Goal: Information Seeking & Learning: Learn about a topic

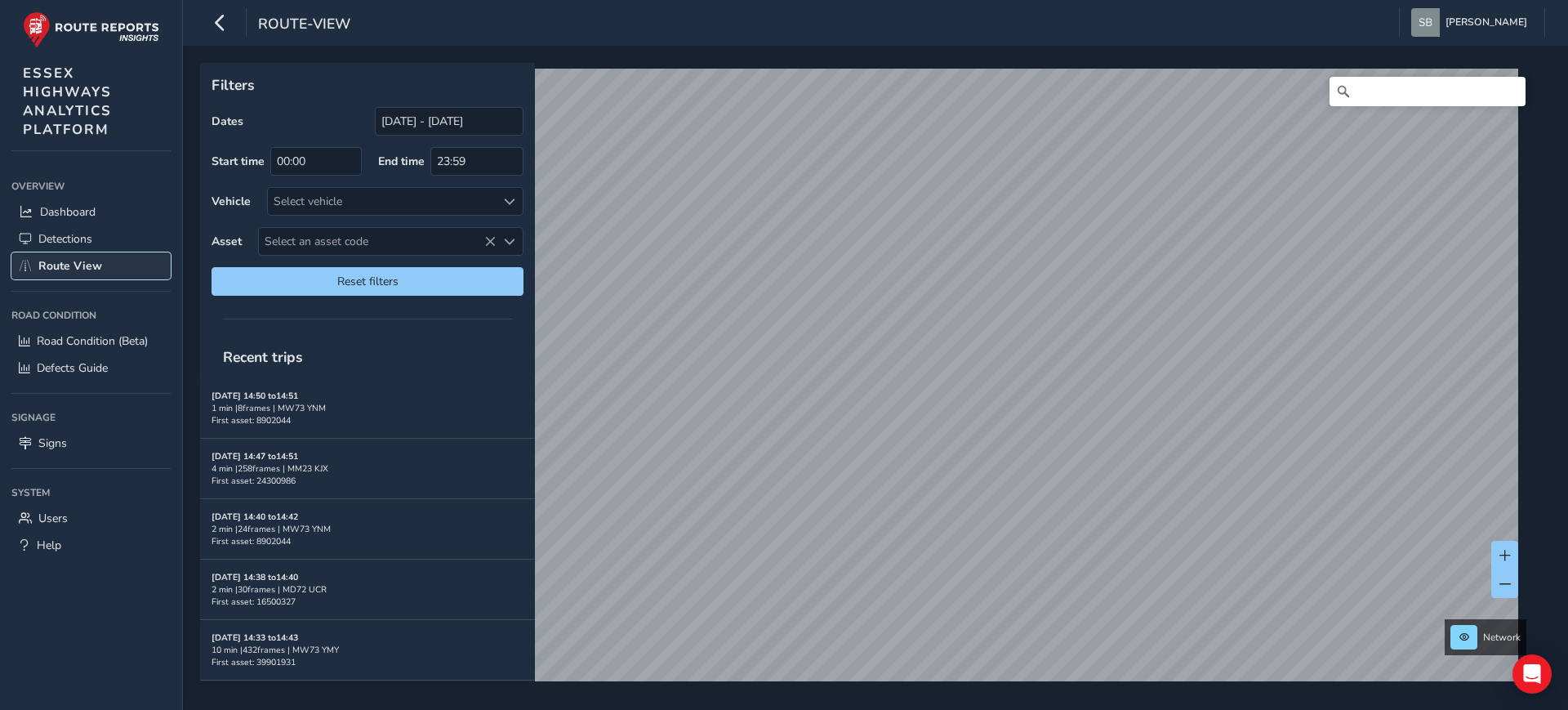
click at [73, 270] on span "Route View" at bounding box center [71, 266] width 63 height 16
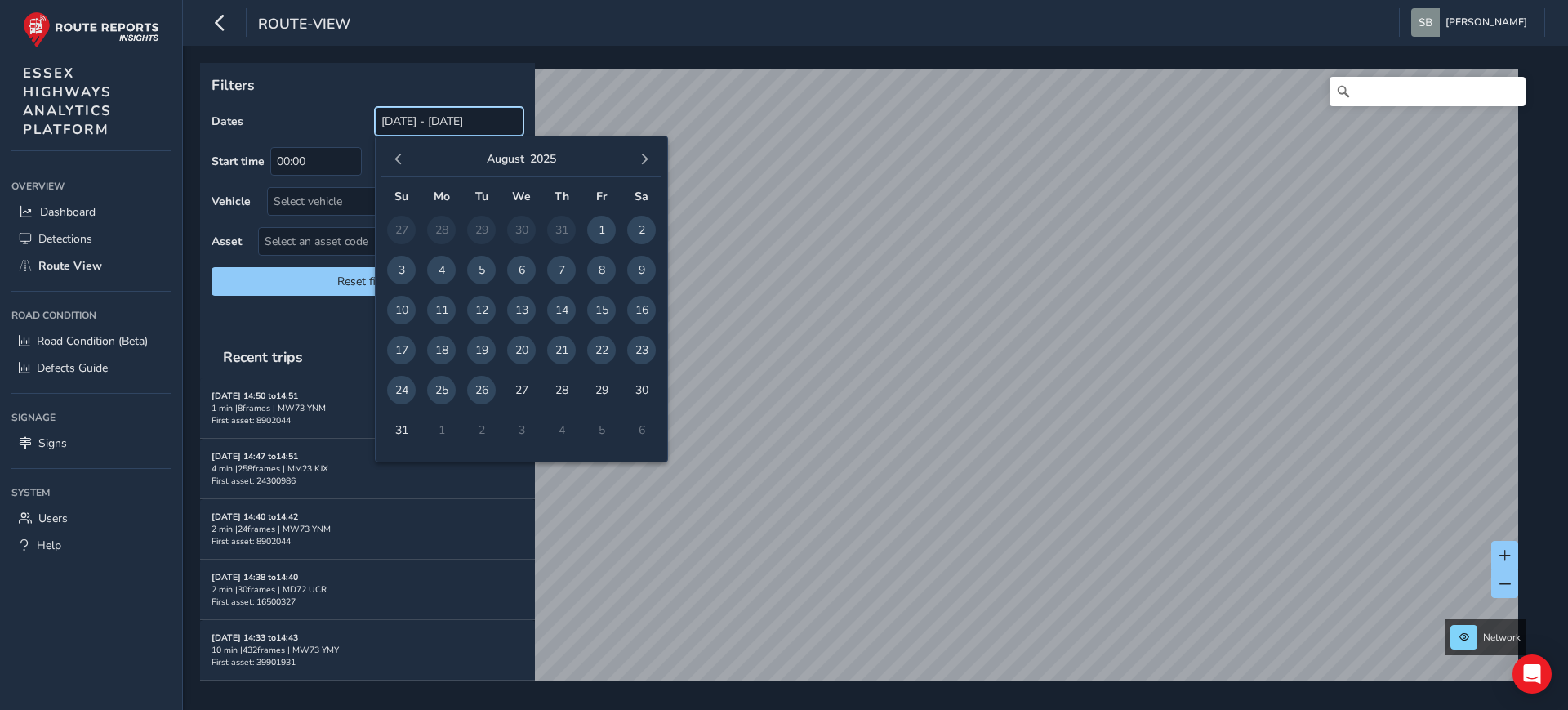
click at [424, 121] on input "[DATE] - [DATE]" at bounding box center [449, 121] width 149 height 28
click at [393, 158] on span "button" at bounding box center [398, 159] width 11 height 11
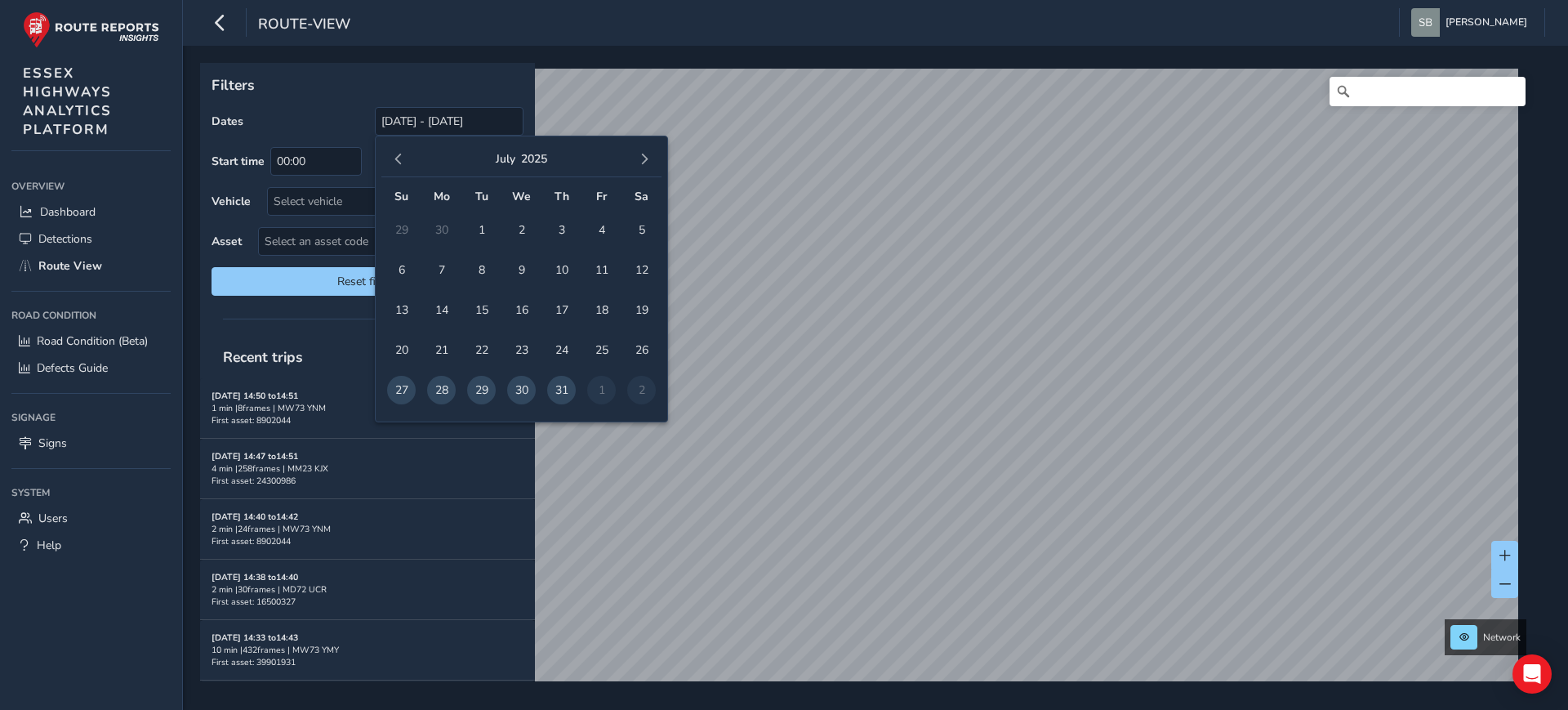
click at [393, 158] on span "button" at bounding box center [398, 159] width 11 height 11
click at [394, 158] on span "button" at bounding box center [398, 159] width 11 height 11
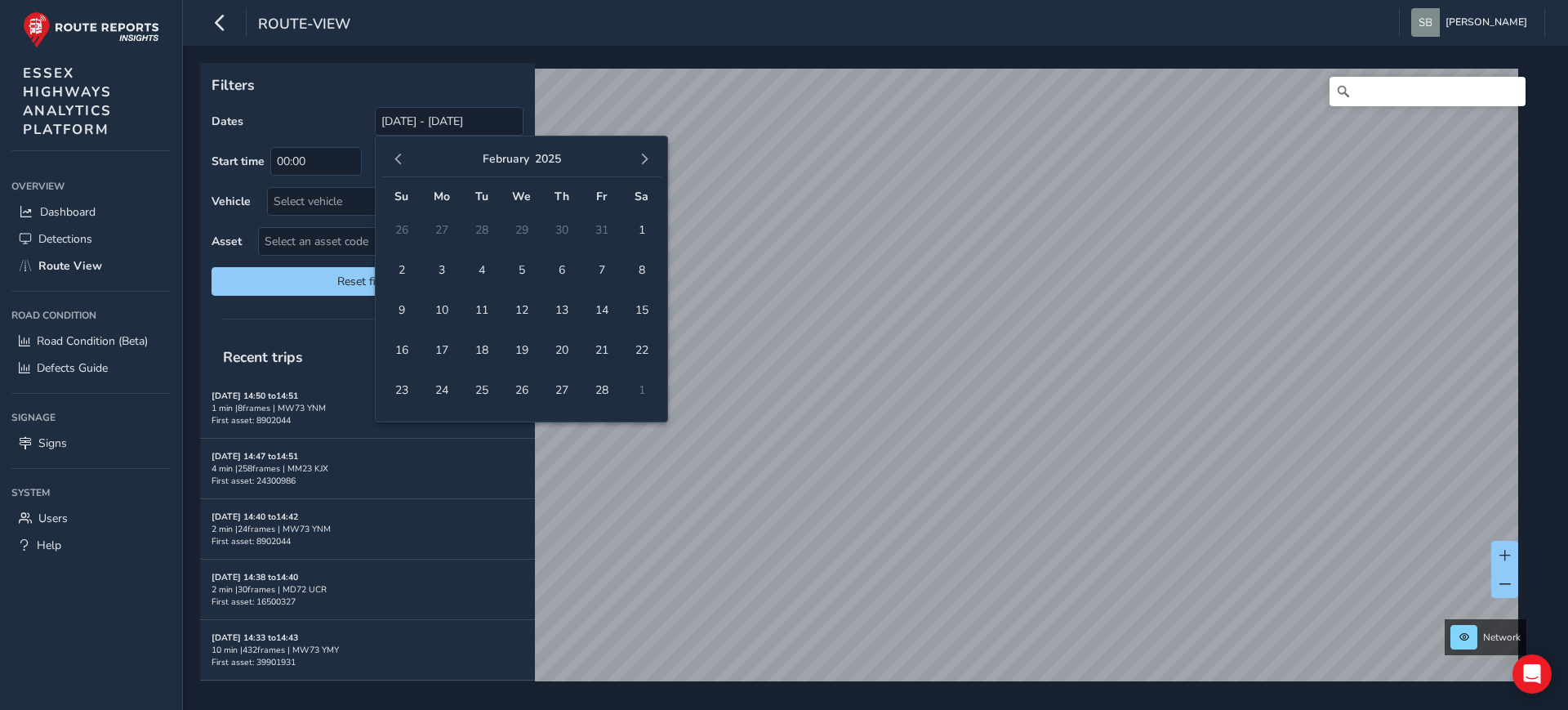
click at [394, 158] on span "button" at bounding box center [398, 159] width 11 height 11
click at [395, 158] on span "button" at bounding box center [398, 159] width 11 height 11
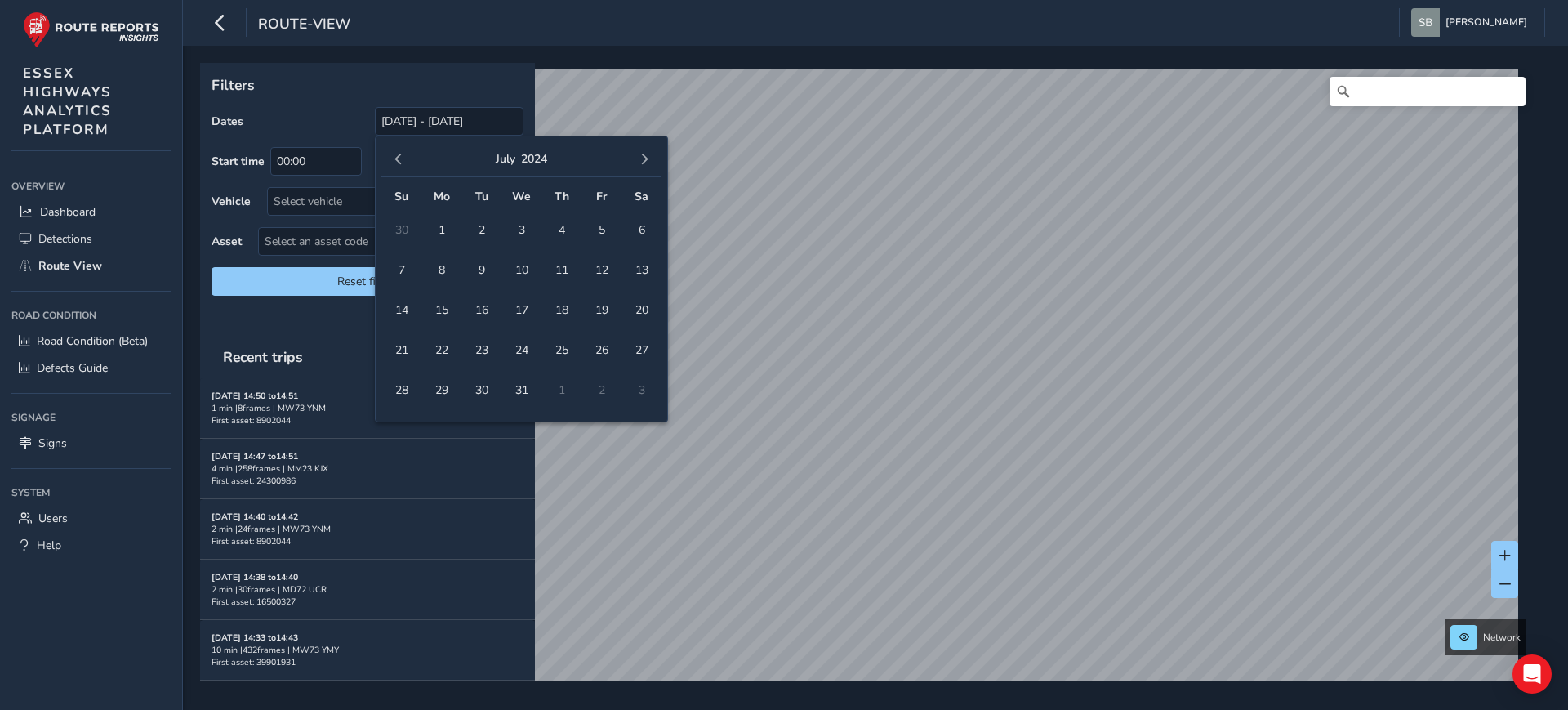
click at [395, 158] on span "button" at bounding box center [398, 159] width 11 height 11
click at [650, 151] on button "button" at bounding box center [645, 160] width 23 height 23
click at [440, 228] on span "1" at bounding box center [441, 230] width 28 height 28
click at [640, 149] on button "button" at bounding box center [645, 160] width 23 height 23
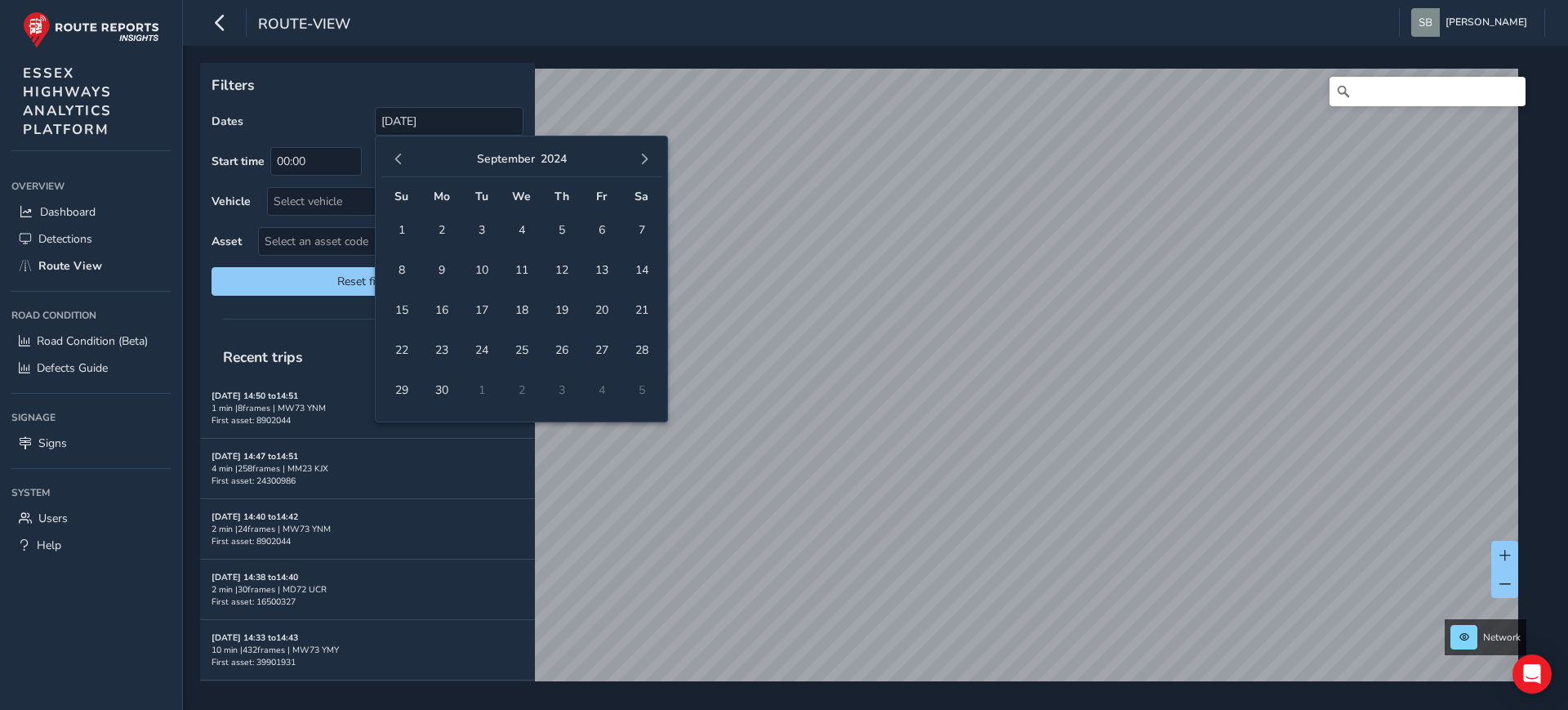
click at [641, 150] on button "button" at bounding box center [645, 160] width 23 height 23
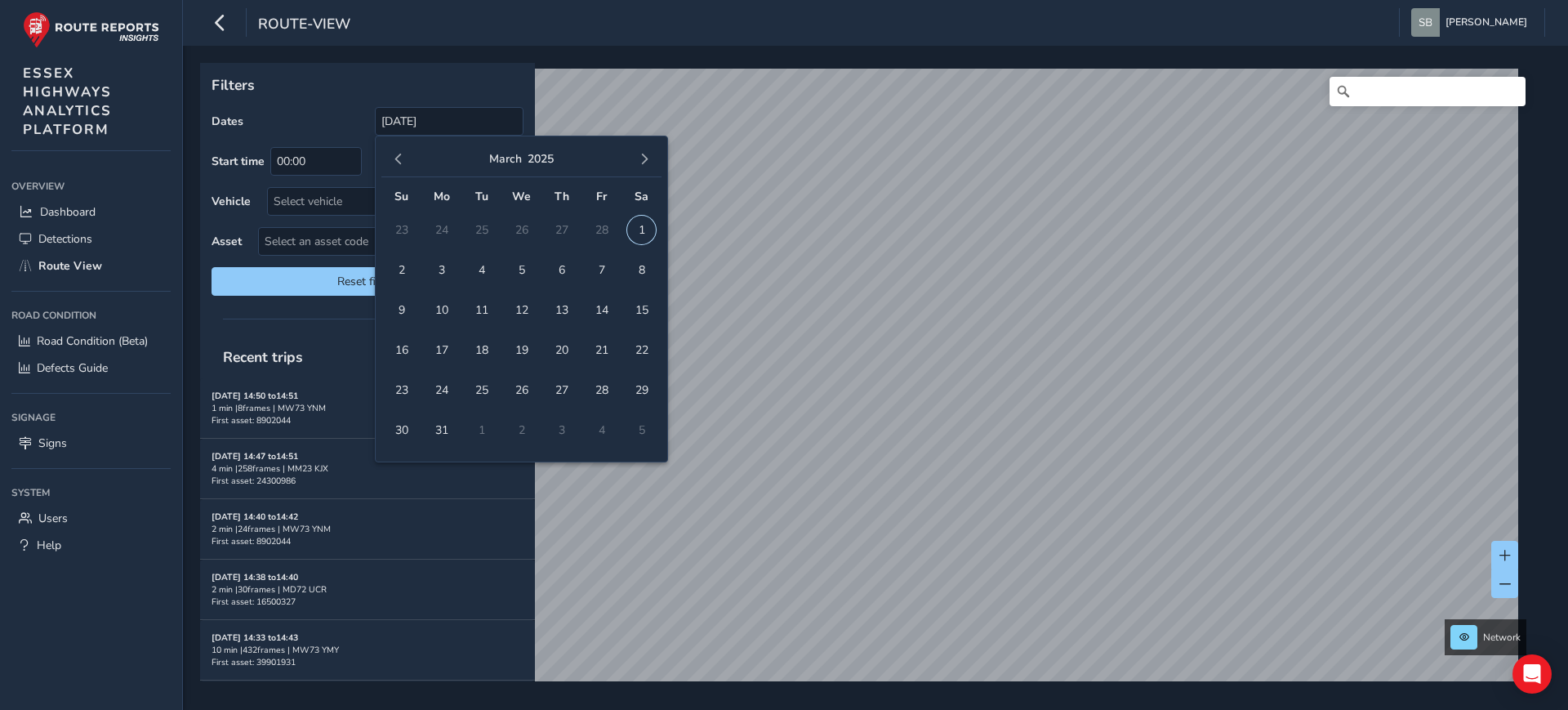
click at [639, 227] on span "1" at bounding box center [641, 230] width 28 height 28
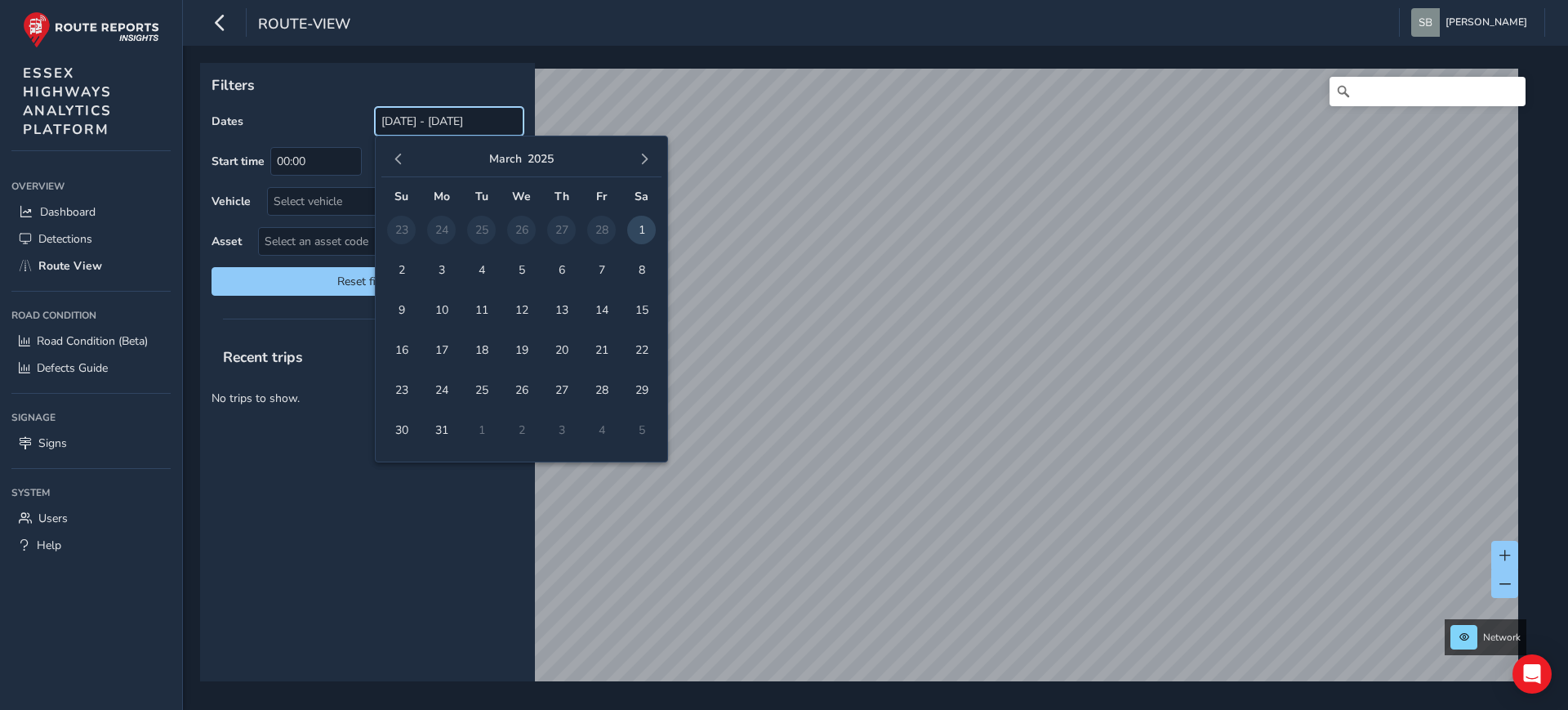
click at [504, 123] on input "[DATE] - [DATE]" at bounding box center [449, 121] width 149 height 28
click at [646, 221] on span "1" at bounding box center [641, 230] width 28 height 28
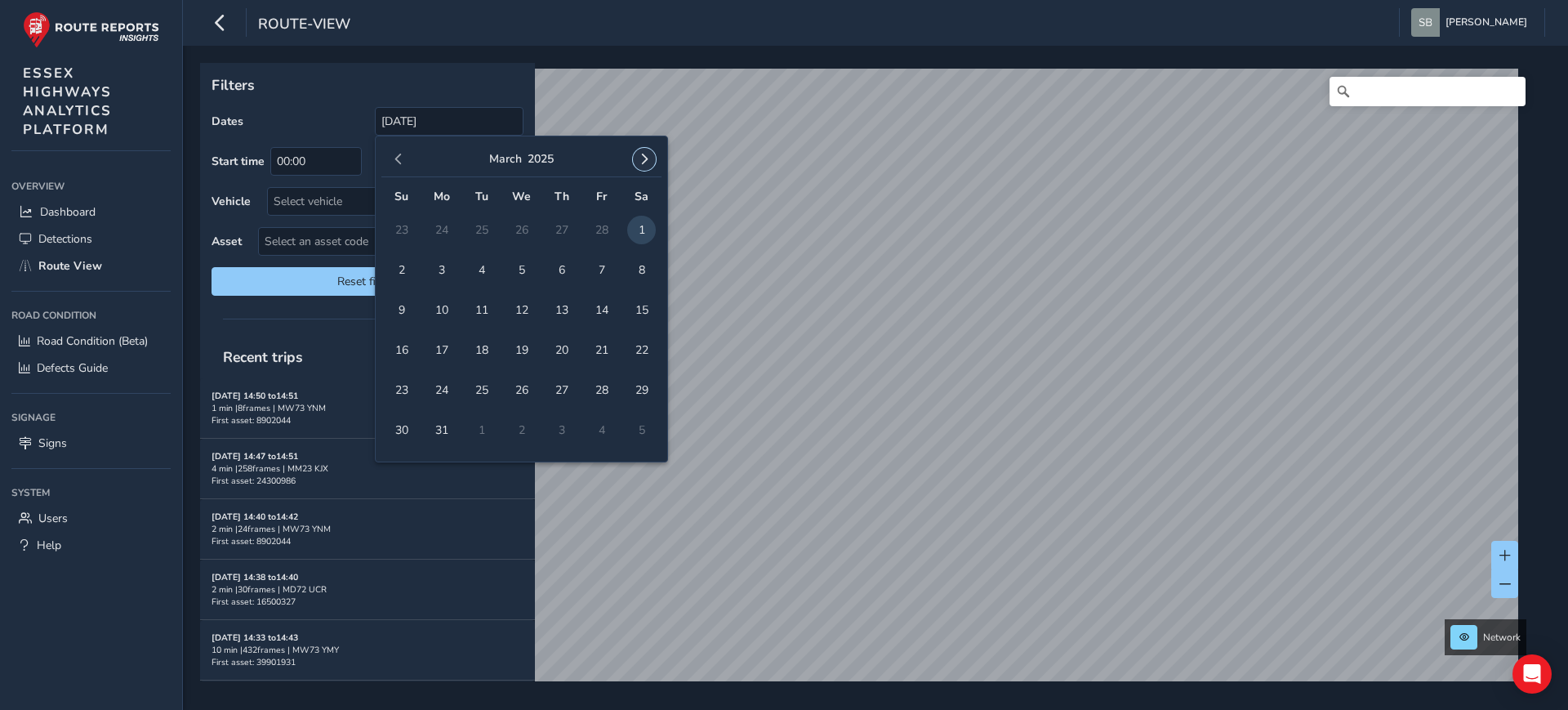
click at [644, 159] on span "button" at bounding box center [644, 159] width 11 height 11
click at [597, 225] on span "1" at bounding box center [601, 230] width 28 height 28
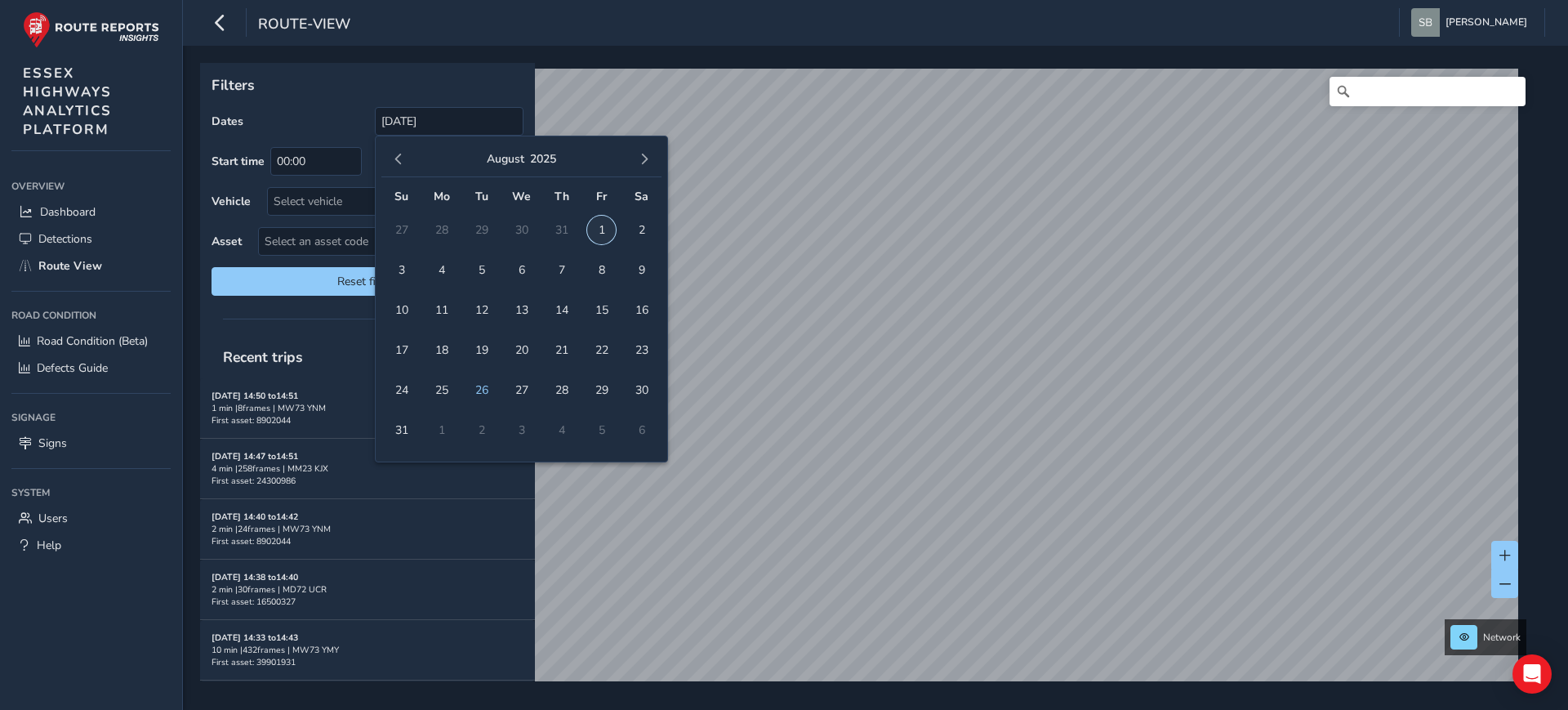
type input "[DATE] - [DATE]"
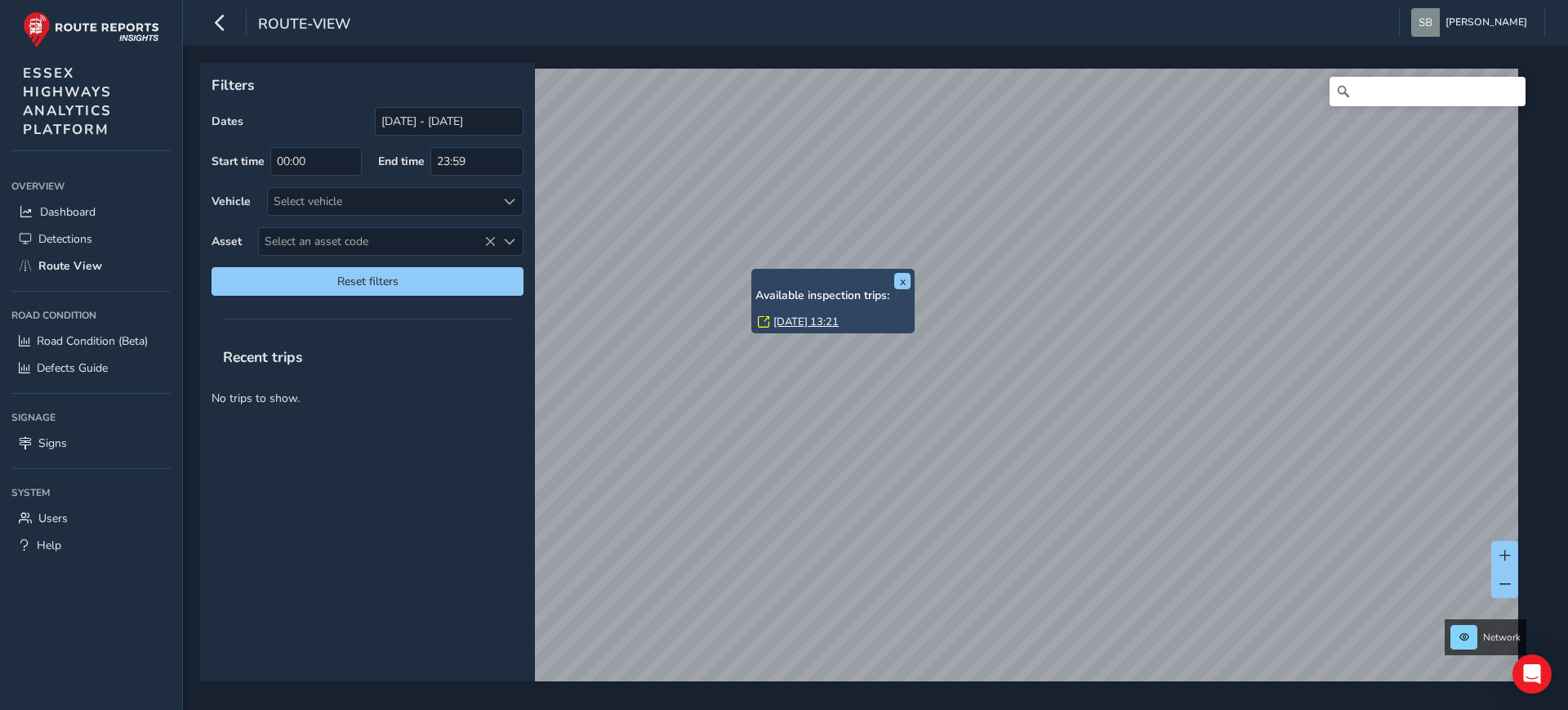
click at [815, 319] on link "[DATE] 13:21" at bounding box center [806, 322] width 65 height 15
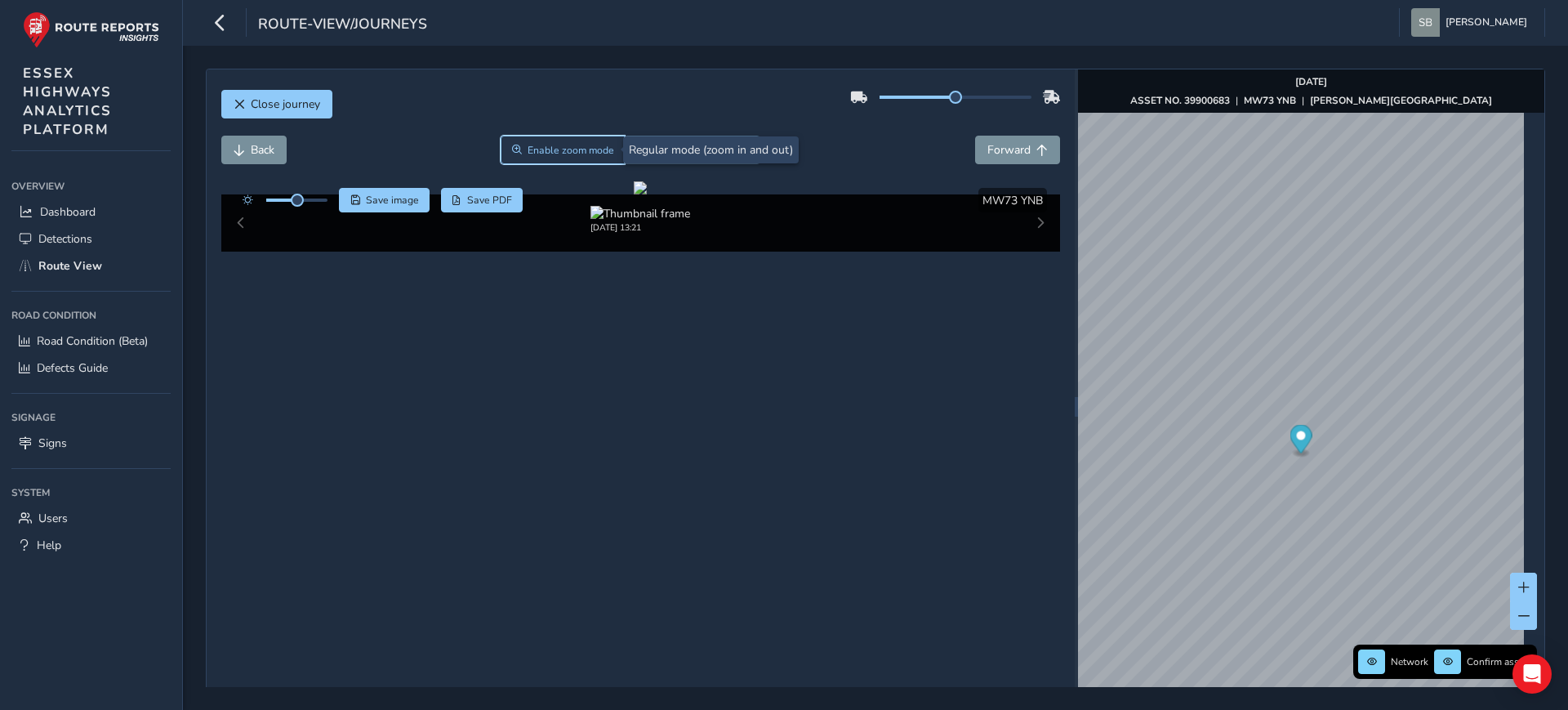
click at [546, 149] on span "Enable zoom mode" at bounding box center [571, 150] width 86 height 13
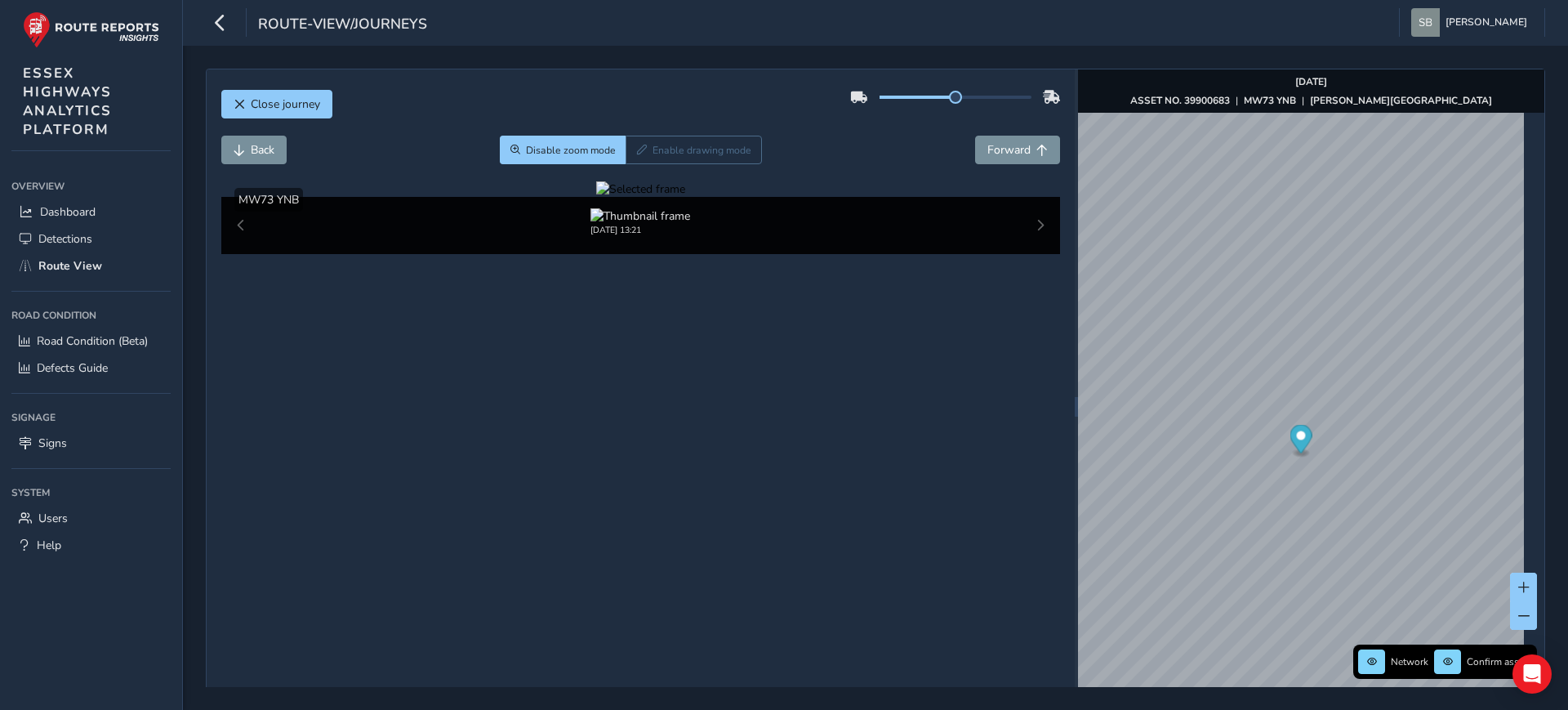
click at [648, 197] on div at bounding box center [640, 190] width 89 height 16
click at [648, 361] on img at bounding box center [986, 512] width 2352 height 1323
click at [258, 146] on span "Back" at bounding box center [262, 150] width 24 height 16
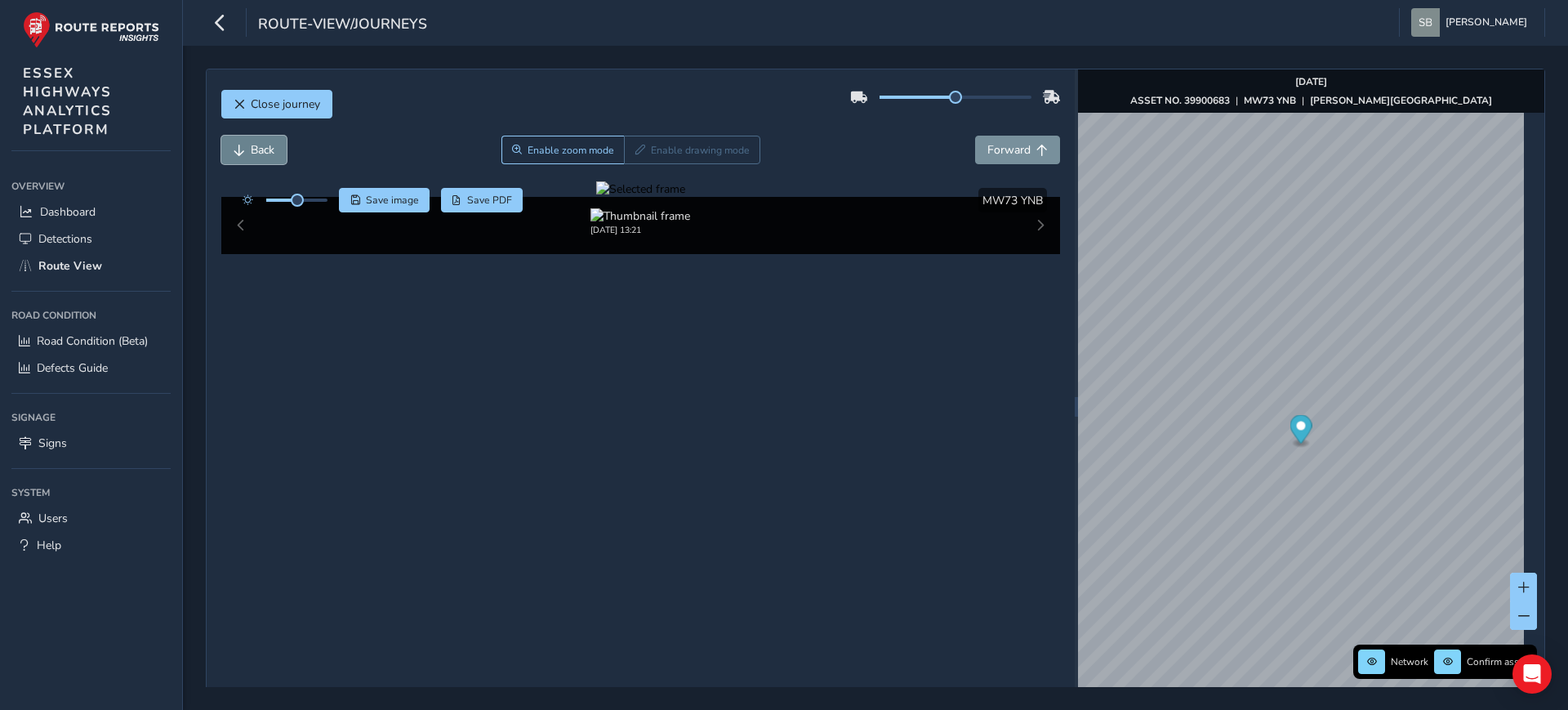
click at [258, 146] on span "Back" at bounding box center [262, 150] width 24 height 16
click at [998, 161] on button "Forward" at bounding box center [1018, 150] width 85 height 28
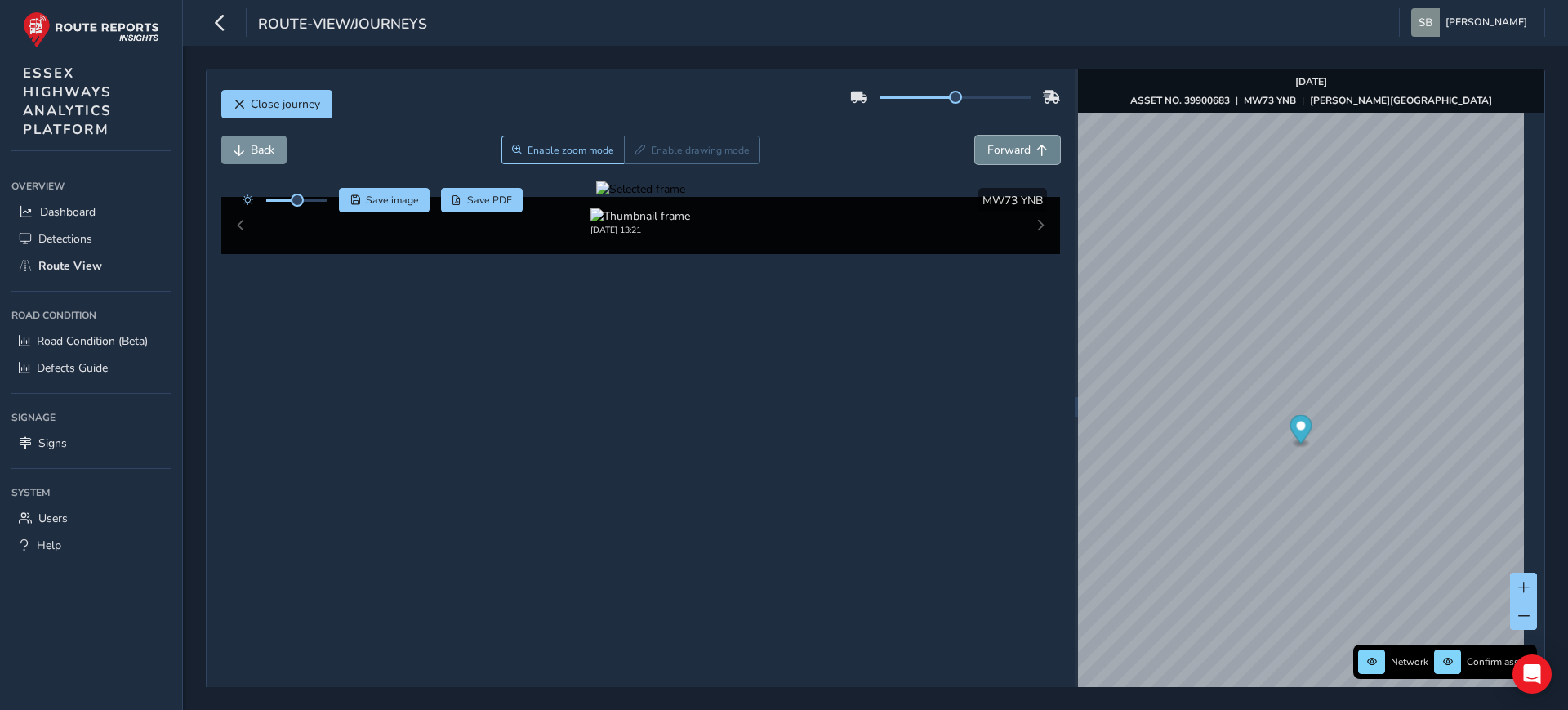
click at [998, 161] on button "Forward" at bounding box center [1018, 150] width 85 height 28
click at [999, 161] on button "Forward" at bounding box center [1018, 150] width 85 height 28
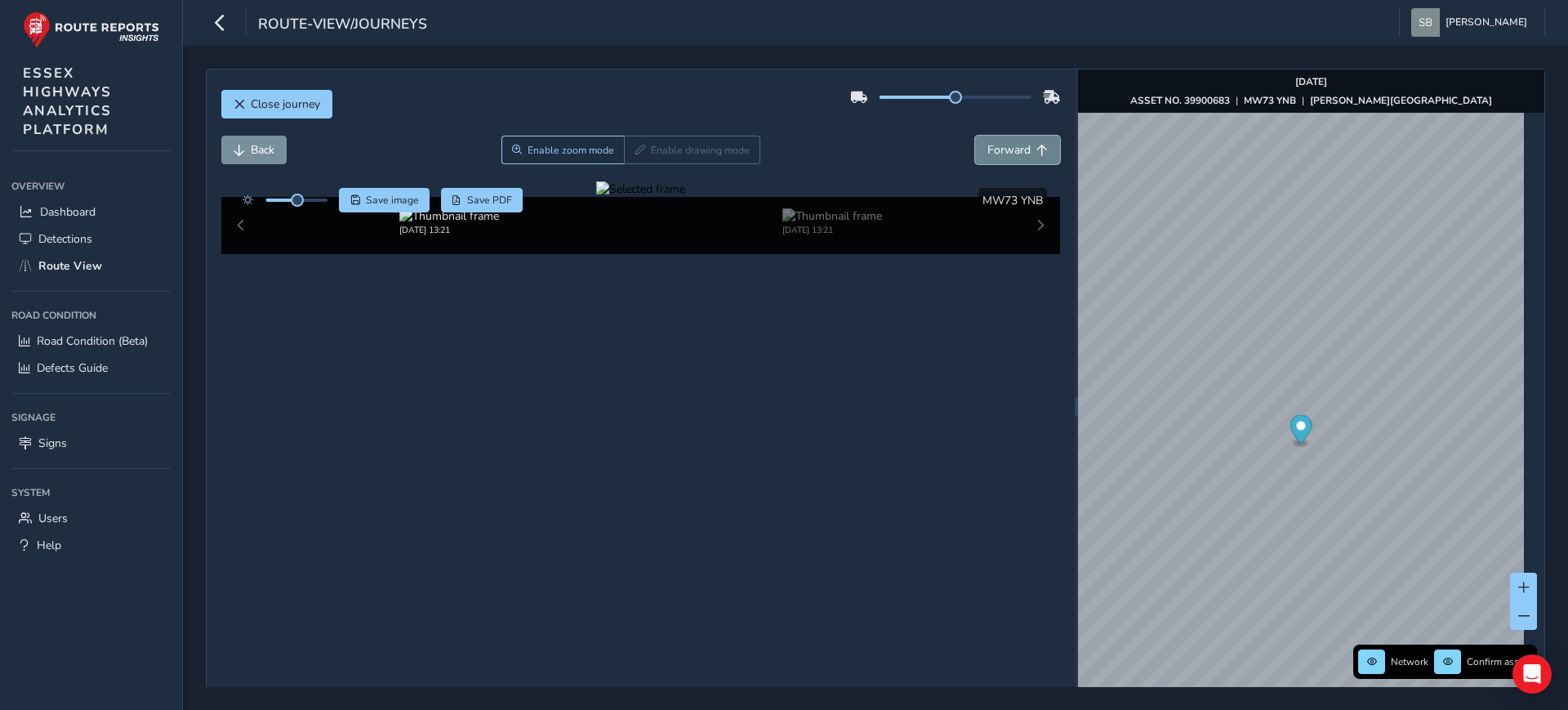
click at [999, 161] on button "Forward" at bounding box center [1018, 150] width 85 height 28
click at [1000, 162] on button "Forward" at bounding box center [1018, 150] width 85 height 28
click at [283, 155] on button "Back" at bounding box center [254, 150] width 65 height 28
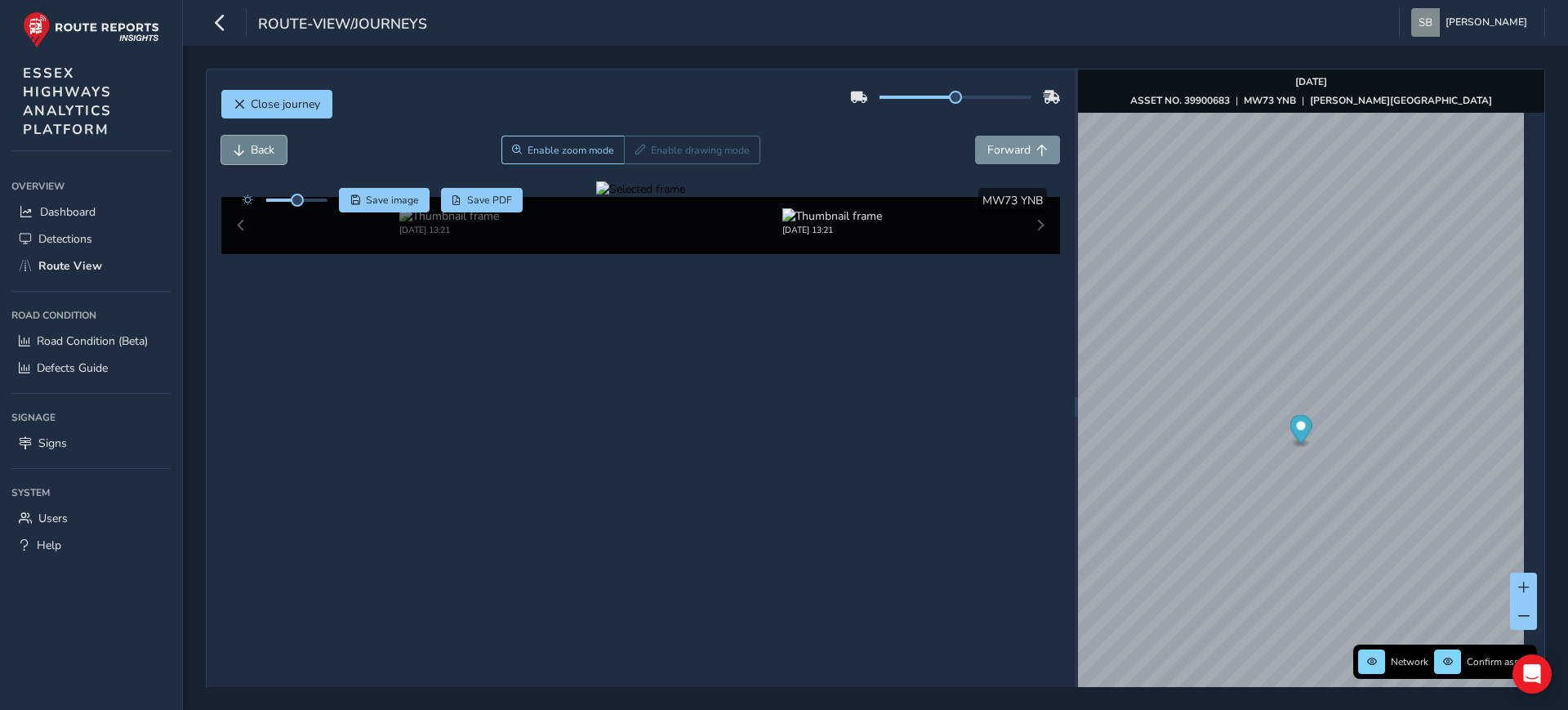
click at [283, 155] on button "Back" at bounding box center [254, 150] width 65 height 28
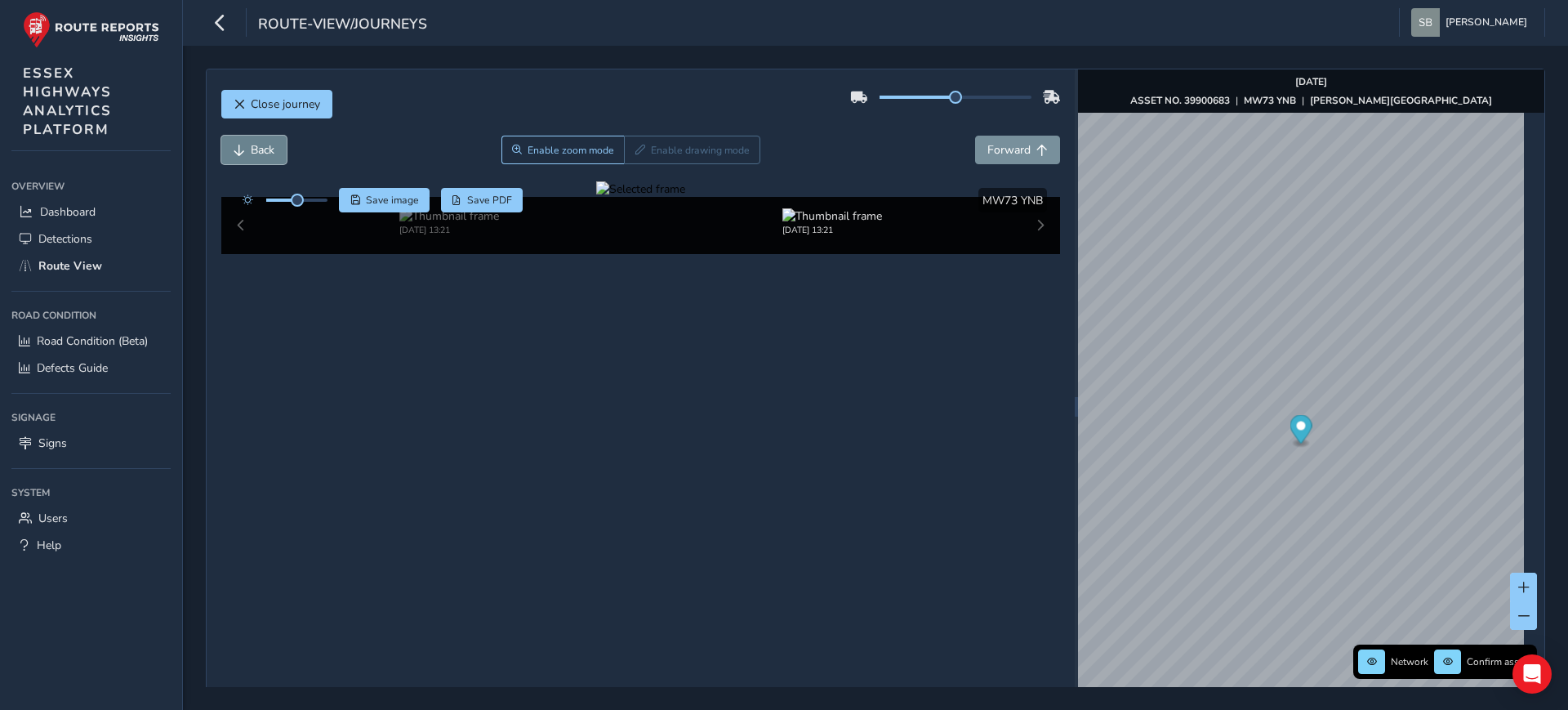
click at [283, 155] on button "Back" at bounding box center [254, 150] width 65 height 28
click at [1341, 440] on link "[DATE] 09:39" at bounding box center [1348, 443] width 65 height 15
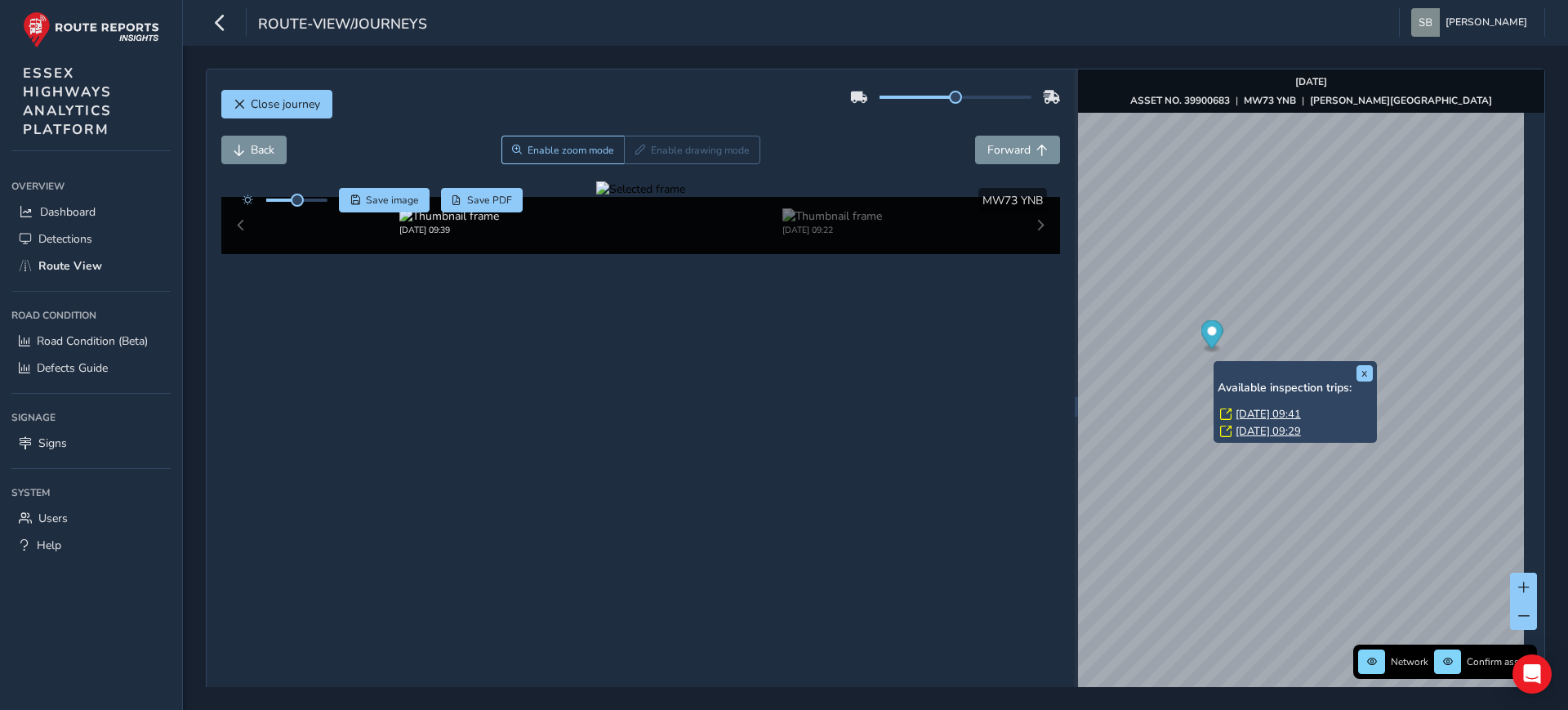
click at [1218, 363] on div "x Available inspection trips: [DATE] 09:41 [DATE] 09:29" at bounding box center [1295, 401] width 163 height 82
click at [1277, 414] on link "[DATE] 09:41" at bounding box center [1268, 414] width 65 height 15
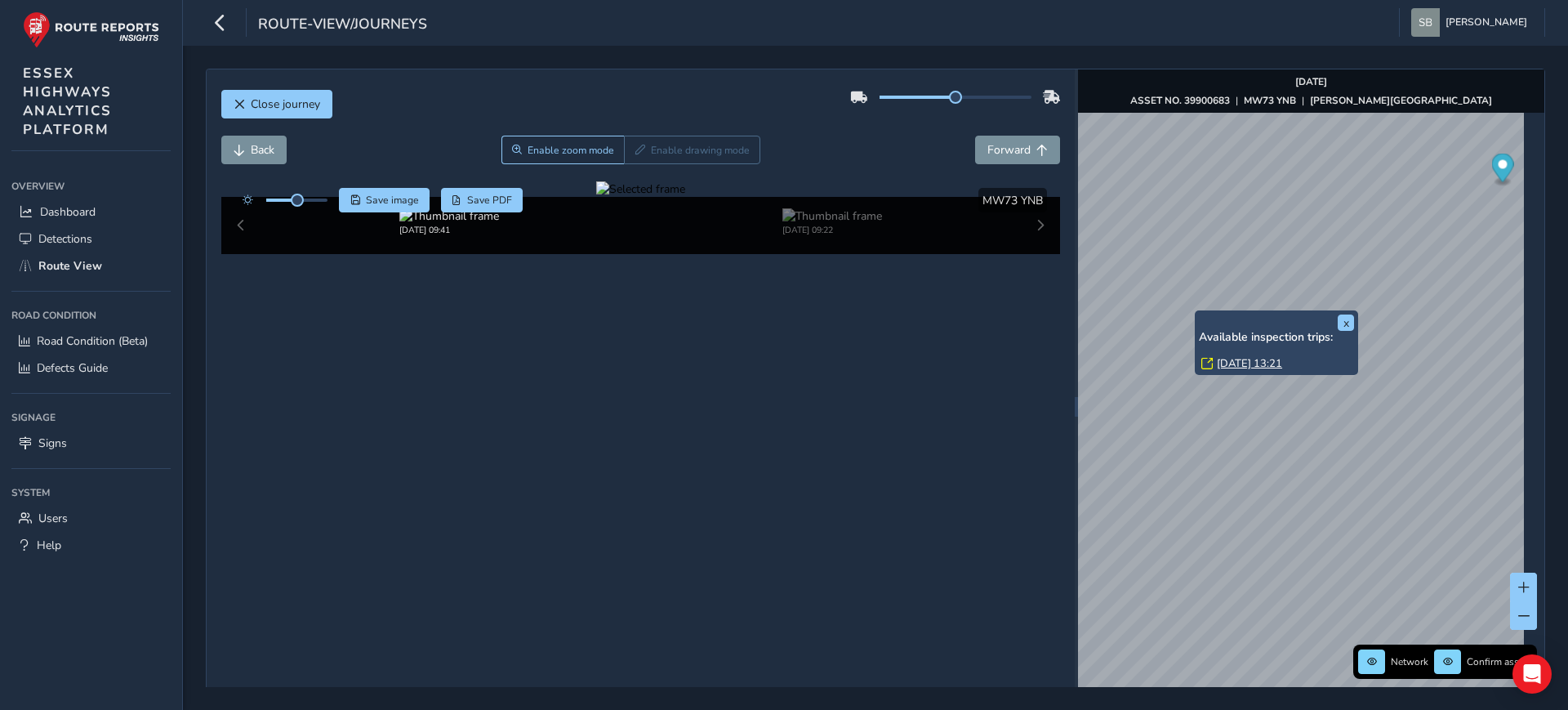
click at [1200, 312] on div "x Available inspection trips: [DATE] 13:21" at bounding box center [1276, 342] width 163 height 64
click at [1250, 363] on link "[DATE] 13:21" at bounding box center [1250, 363] width 65 height 15
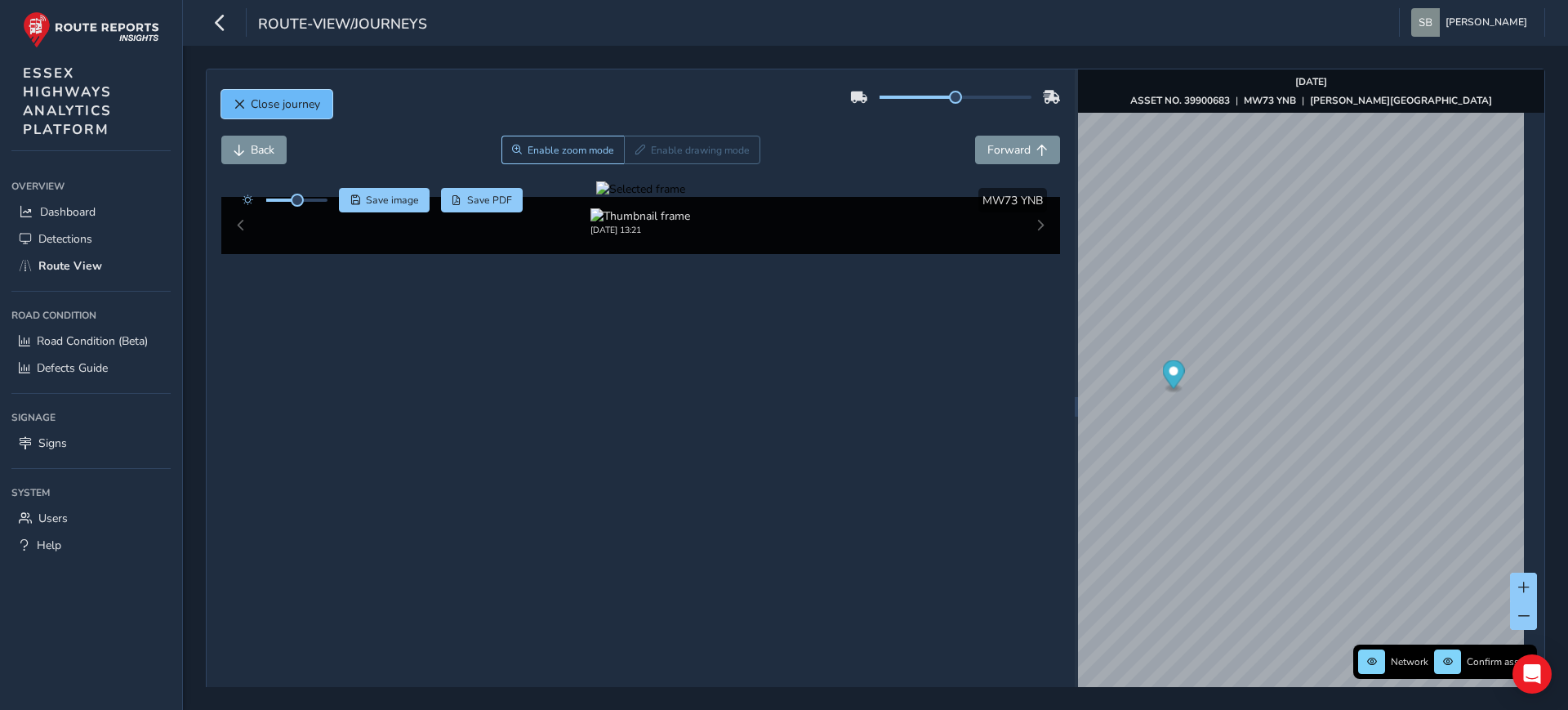
click at [310, 104] on span "Close journey" at bounding box center [285, 104] width 70 height 16
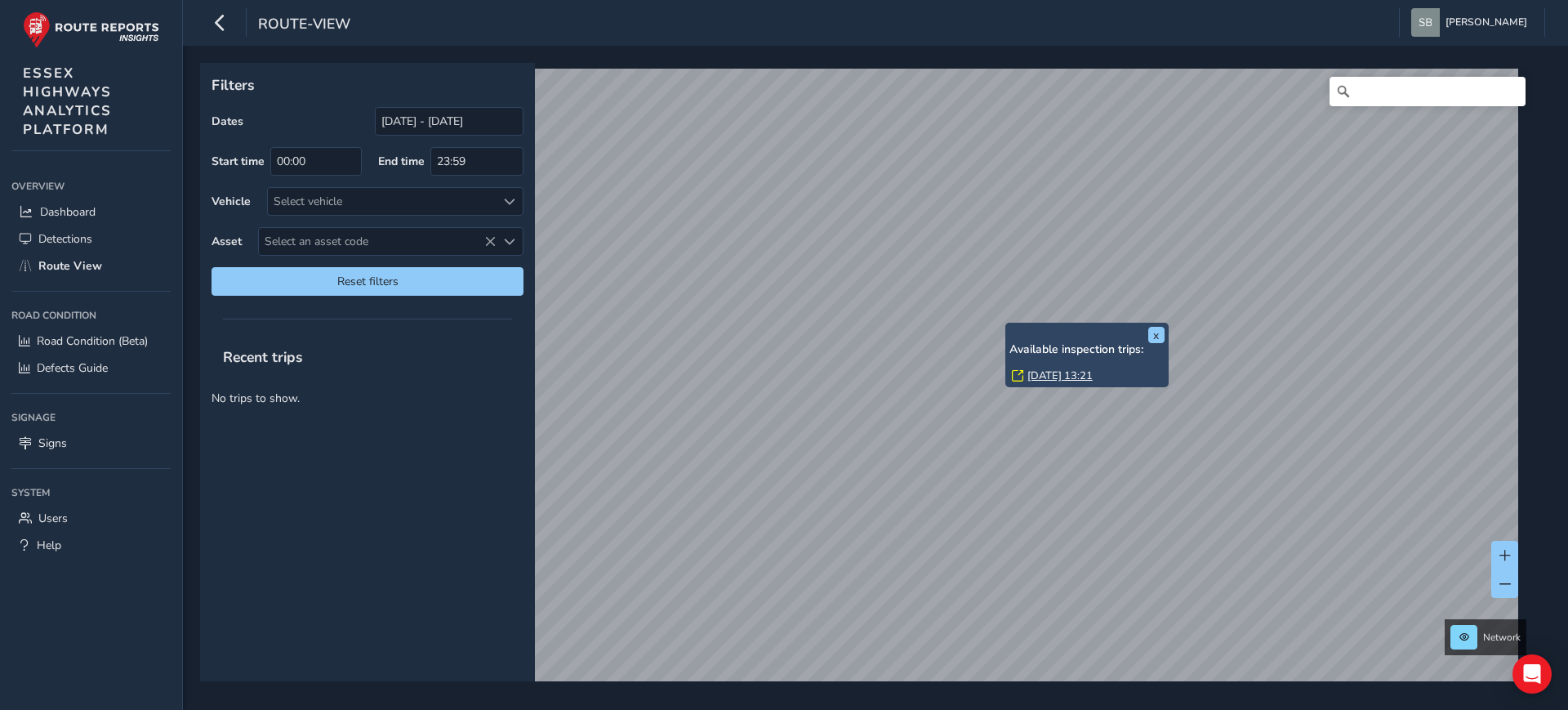
click at [1009, 324] on div "x Available inspection trips: [DATE] 13:21" at bounding box center [1086, 355] width 163 height 64
click at [1068, 370] on link "[DATE] 13:21" at bounding box center [1060, 376] width 65 height 15
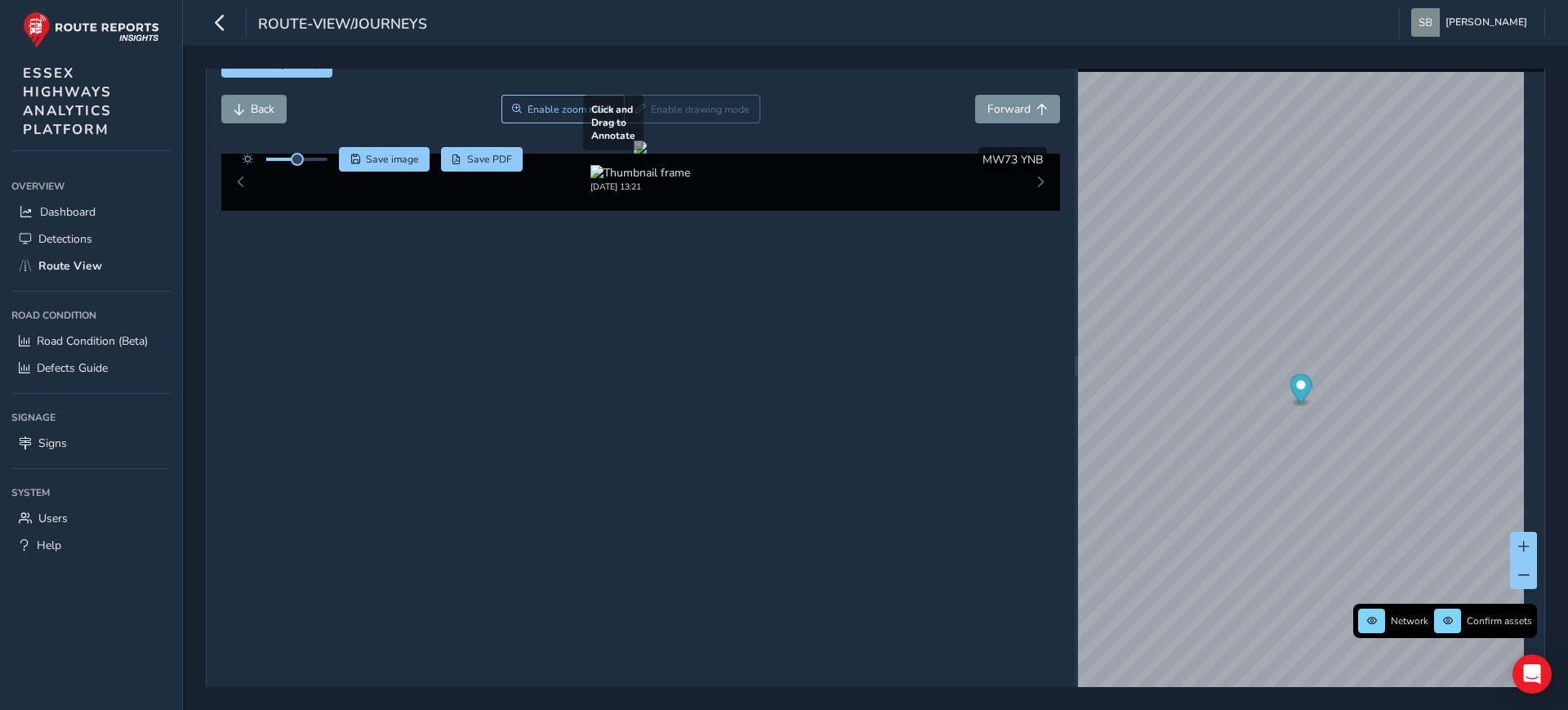
scroll to position [63, 0]
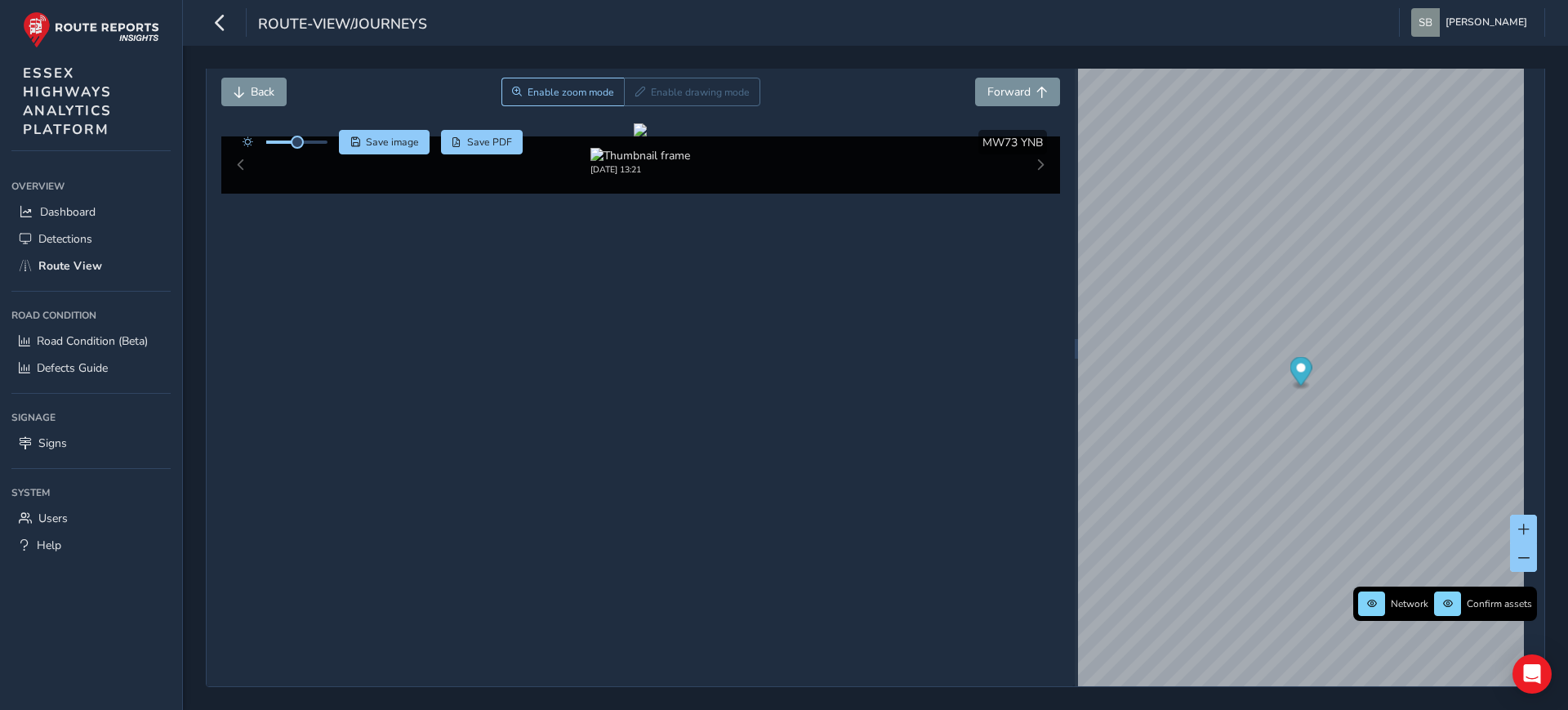
click at [837, 83] on div "Back Enable zoom mode Enable drawing mode Forward" at bounding box center [641, 92] width 840 height 28
